Goal: Find specific page/section: Find specific page/section

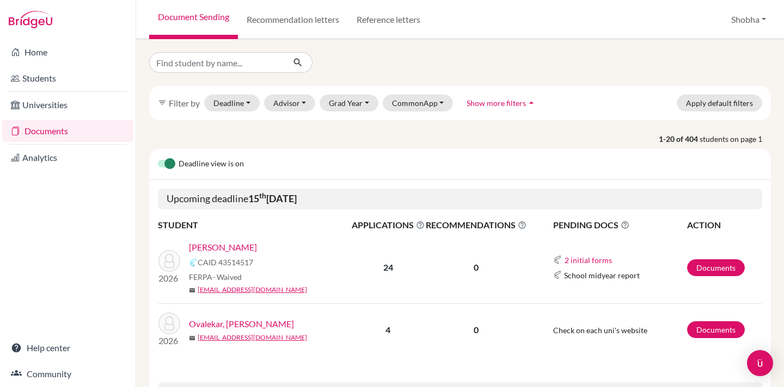
click at [54, 131] on link "Documents" at bounding box center [67, 131] width 131 height 22
